Goal: Information Seeking & Learning: Compare options

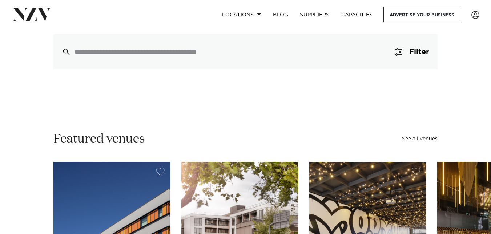
scroll to position [73, 0]
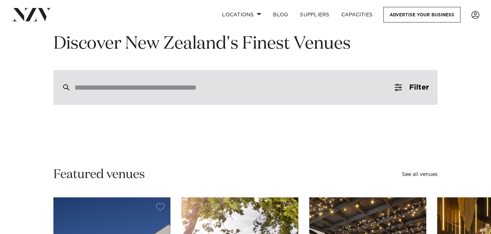
click at [229, 88] on input "search" at bounding box center [229, 88] width 311 height 8
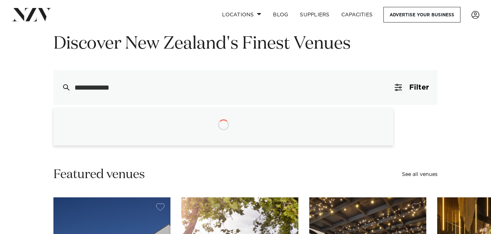
type input "**********"
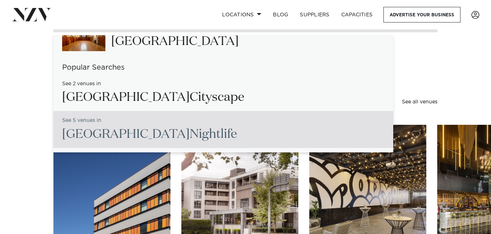
scroll to position [0, 0]
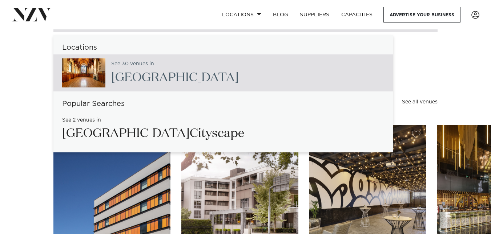
click at [120, 68] on div "See 30 venues in Christchurch" at bounding box center [171, 73] width 133 height 30
type input "**********"
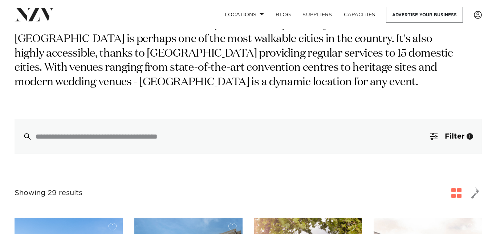
scroll to position [145, 0]
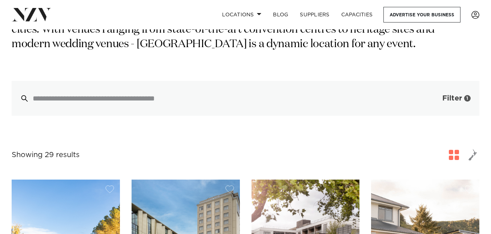
click at [450, 98] on span "Filter" at bounding box center [452, 98] width 20 height 7
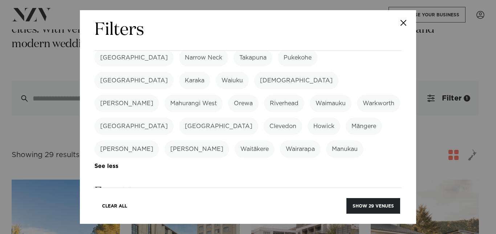
scroll to position [218, 0]
click at [246, 210] on label "Gala Dinner" at bounding box center [250, 218] width 45 height 17
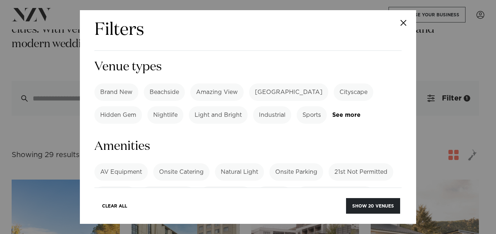
scroll to position [436, 0]
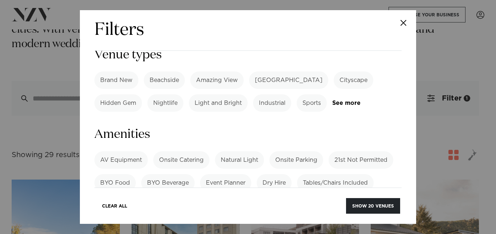
click at [120, 152] on label "AV Equipment" at bounding box center [120, 160] width 53 height 17
click at [191, 152] on label "Onsite Catering" at bounding box center [181, 160] width 56 height 17
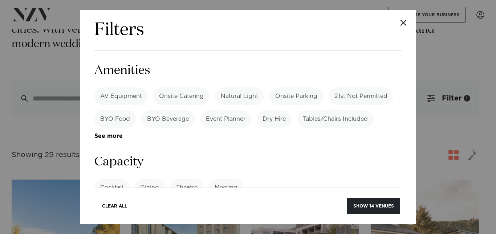
scroll to position [509, 0]
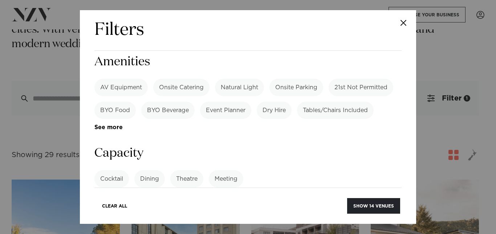
click at [147, 170] on label "Dining" at bounding box center [149, 178] width 31 height 17
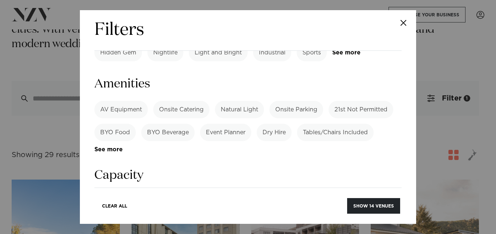
scroll to position [472, 0]
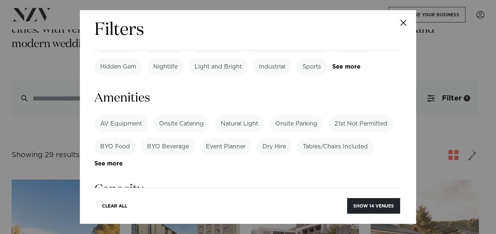
click at [156, 188] on div "Clear All Show 14 venues" at bounding box center [247, 202] width 307 height 28
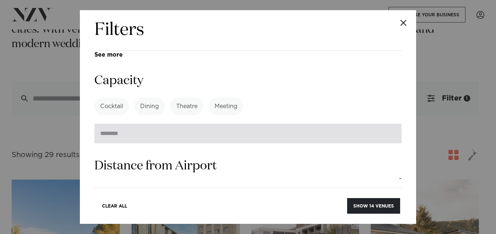
scroll to position [545, 0]
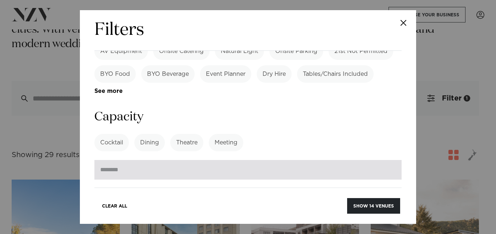
click at [218, 160] on input "number" at bounding box center [247, 170] width 307 height 20
type input "*"
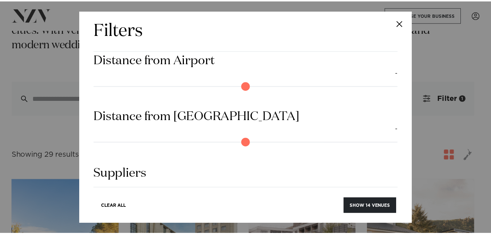
scroll to position [712, 0]
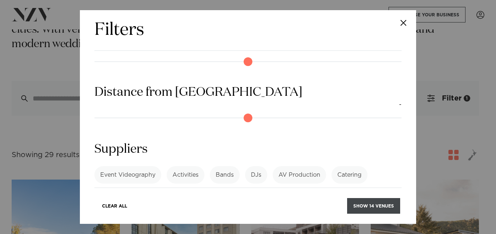
type input "**"
click at [369, 202] on button "Show 14 venues" at bounding box center [373, 206] width 53 height 16
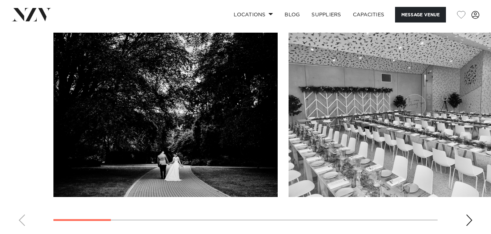
scroll to position [763, 0]
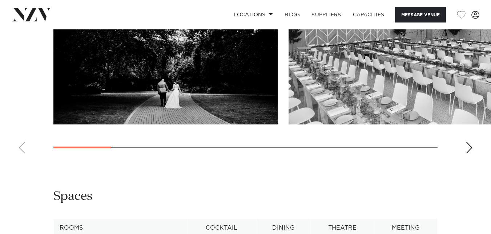
click at [470, 148] on div "Next slide" at bounding box center [468, 148] width 7 height 12
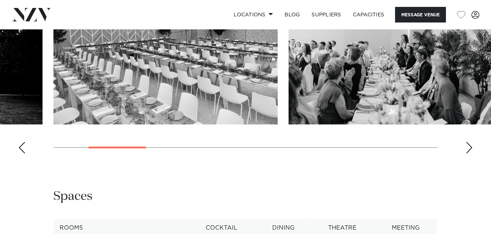
click at [470, 148] on div "Next slide" at bounding box center [468, 148] width 7 height 12
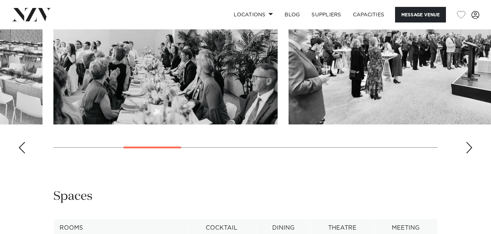
click at [470, 148] on div "Next slide" at bounding box center [468, 148] width 7 height 12
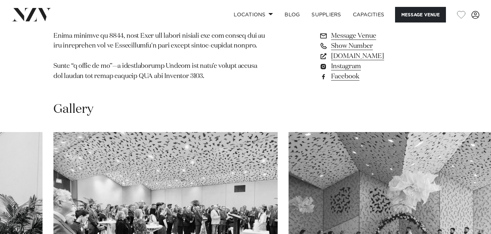
scroll to position [509, 0]
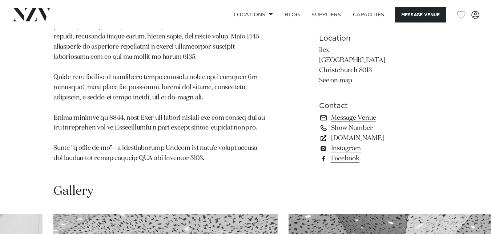
click at [354, 140] on link "goodcompany.nz" at bounding box center [378, 138] width 118 height 10
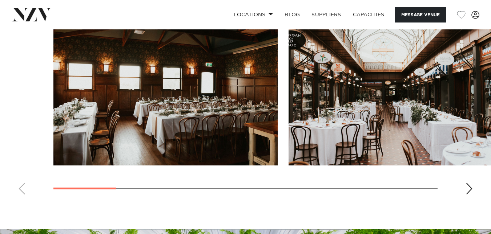
scroll to position [690, 0]
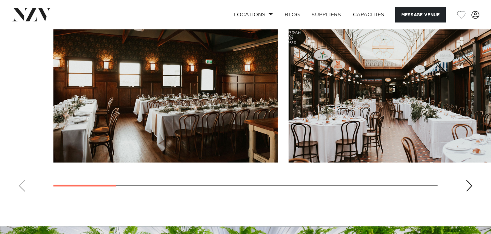
click at [469, 186] on div "Next slide" at bounding box center [468, 186] width 7 height 12
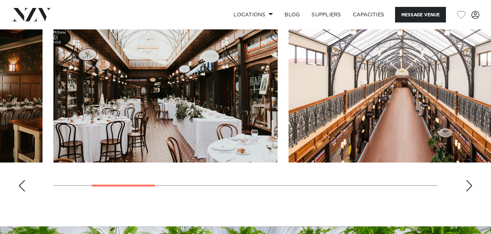
click at [469, 186] on div "Next slide" at bounding box center [468, 186] width 7 height 12
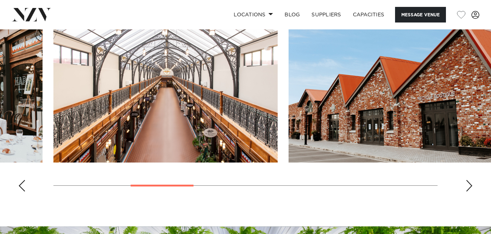
click at [469, 186] on div "Next slide" at bounding box center [468, 186] width 7 height 12
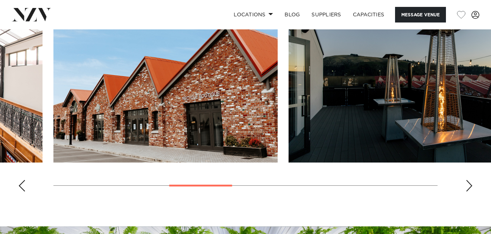
click at [469, 186] on div "Next slide" at bounding box center [468, 186] width 7 height 12
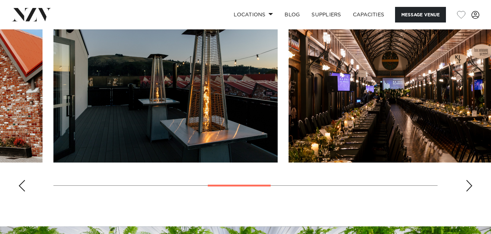
click at [469, 186] on div "Next slide" at bounding box center [468, 186] width 7 height 12
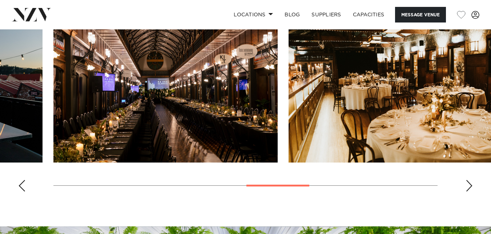
click at [467, 186] on div "Next slide" at bounding box center [468, 186] width 7 height 12
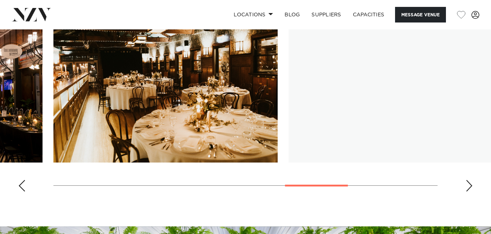
click at [467, 186] on div "Next slide" at bounding box center [468, 186] width 7 height 12
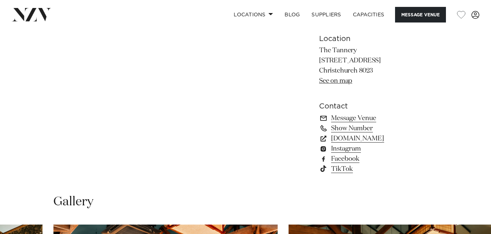
scroll to position [472, 0]
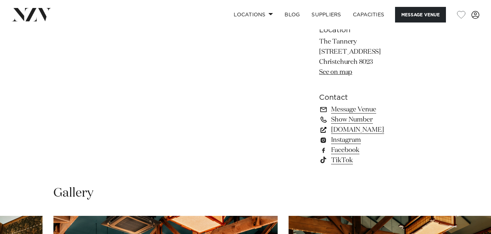
click at [352, 130] on link "[DOMAIN_NAME]" at bounding box center [378, 130] width 118 height 10
